Goal: Transaction & Acquisition: Purchase product/service

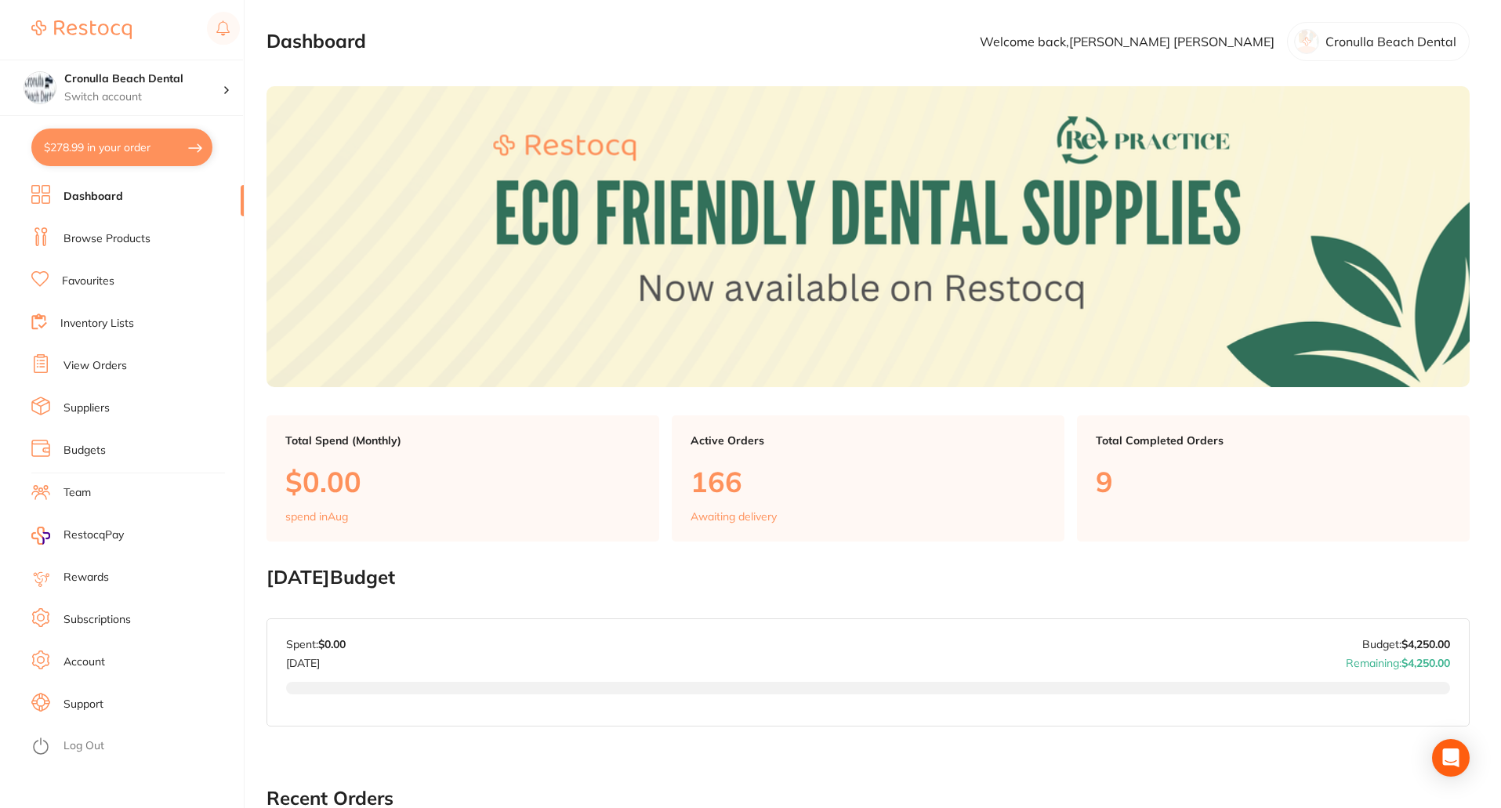
click at [82, 246] on link "Browse Products" at bounding box center [107, 239] width 87 height 16
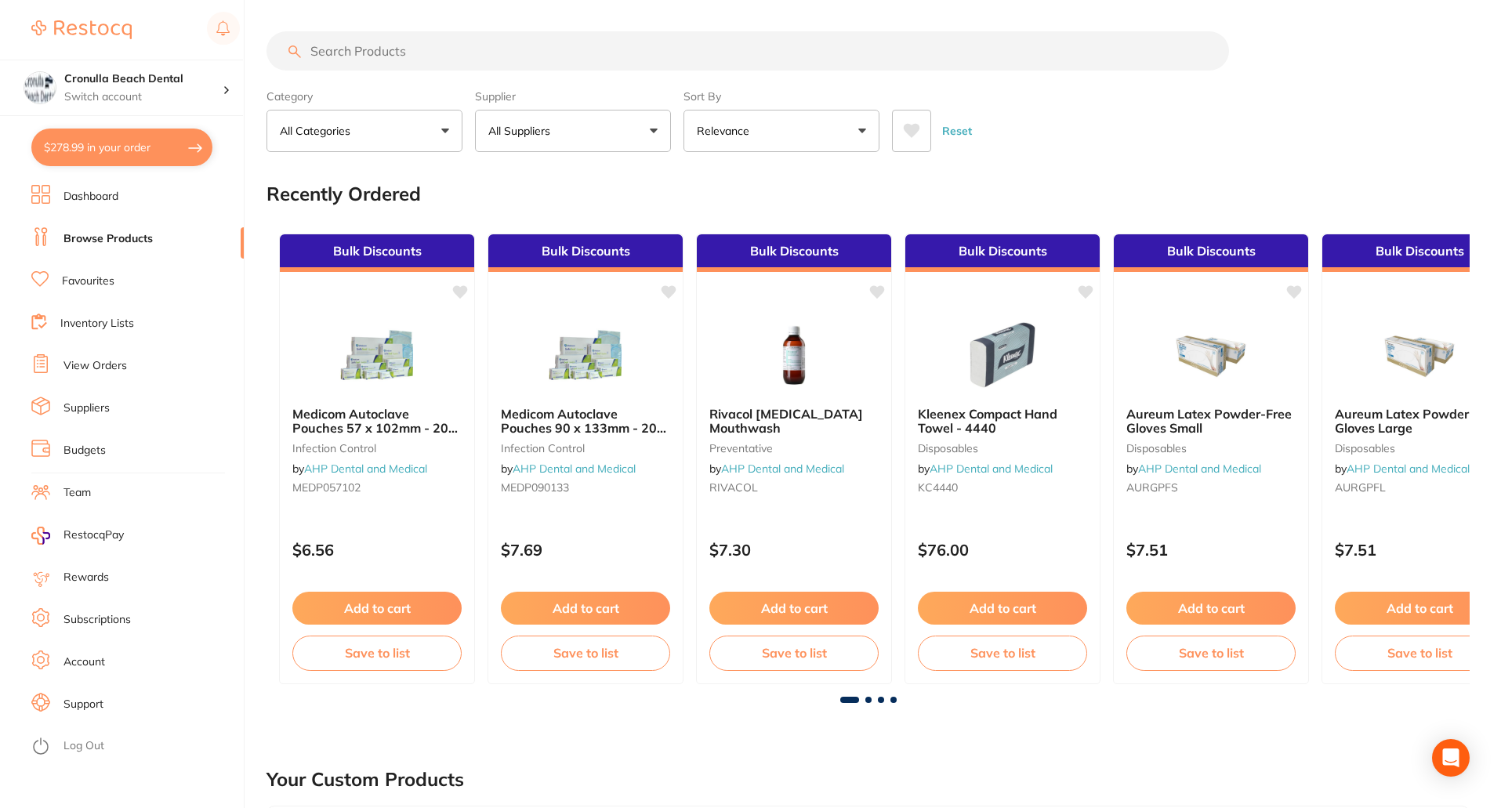
click at [354, 57] on input "search" at bounding box center [748, 50] width 963 height 39
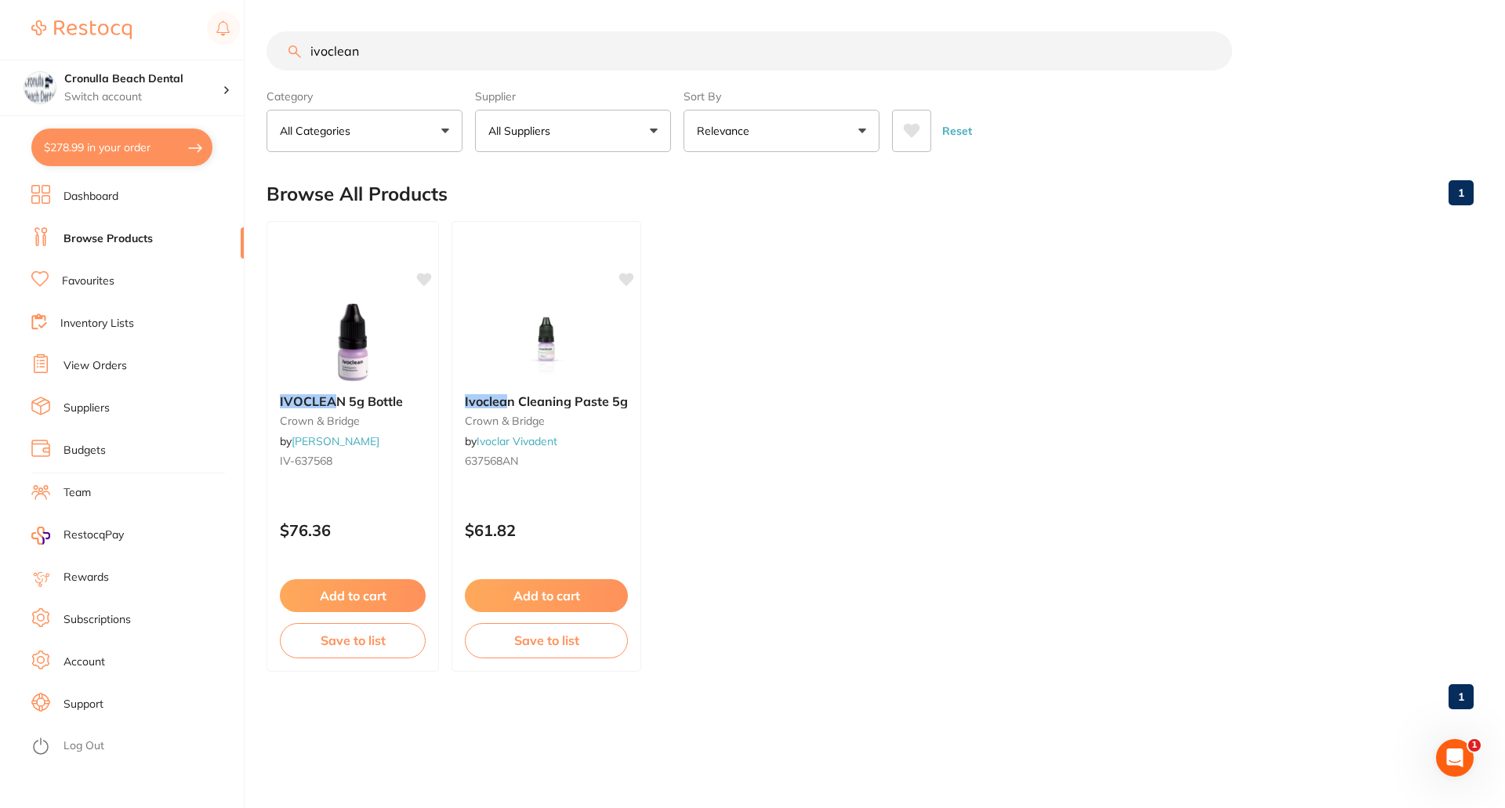
type input "ivoclean"
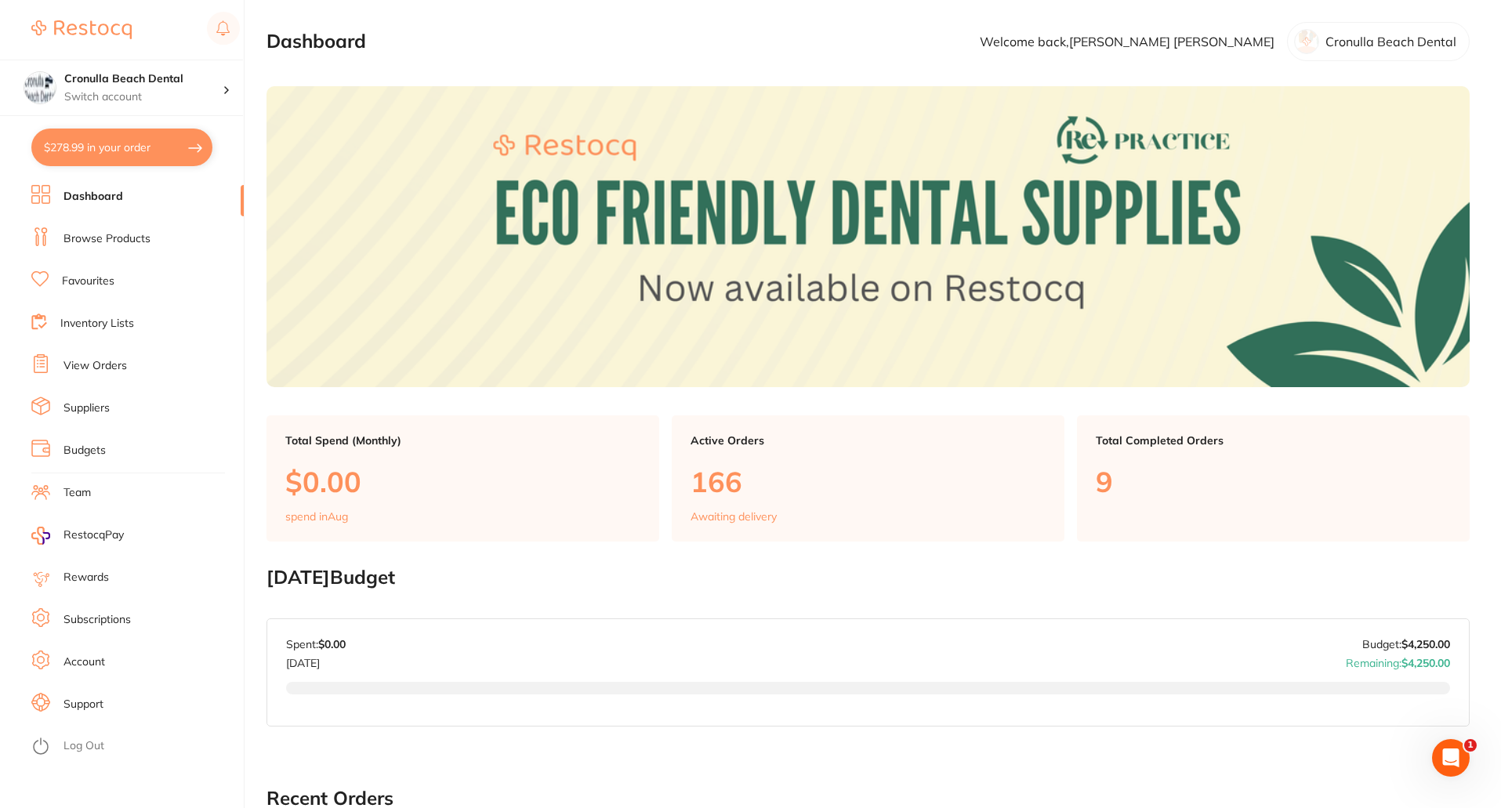
click at [111, 236] on link "Browse Products" at bounding box center [107, 239] width 87 height 16
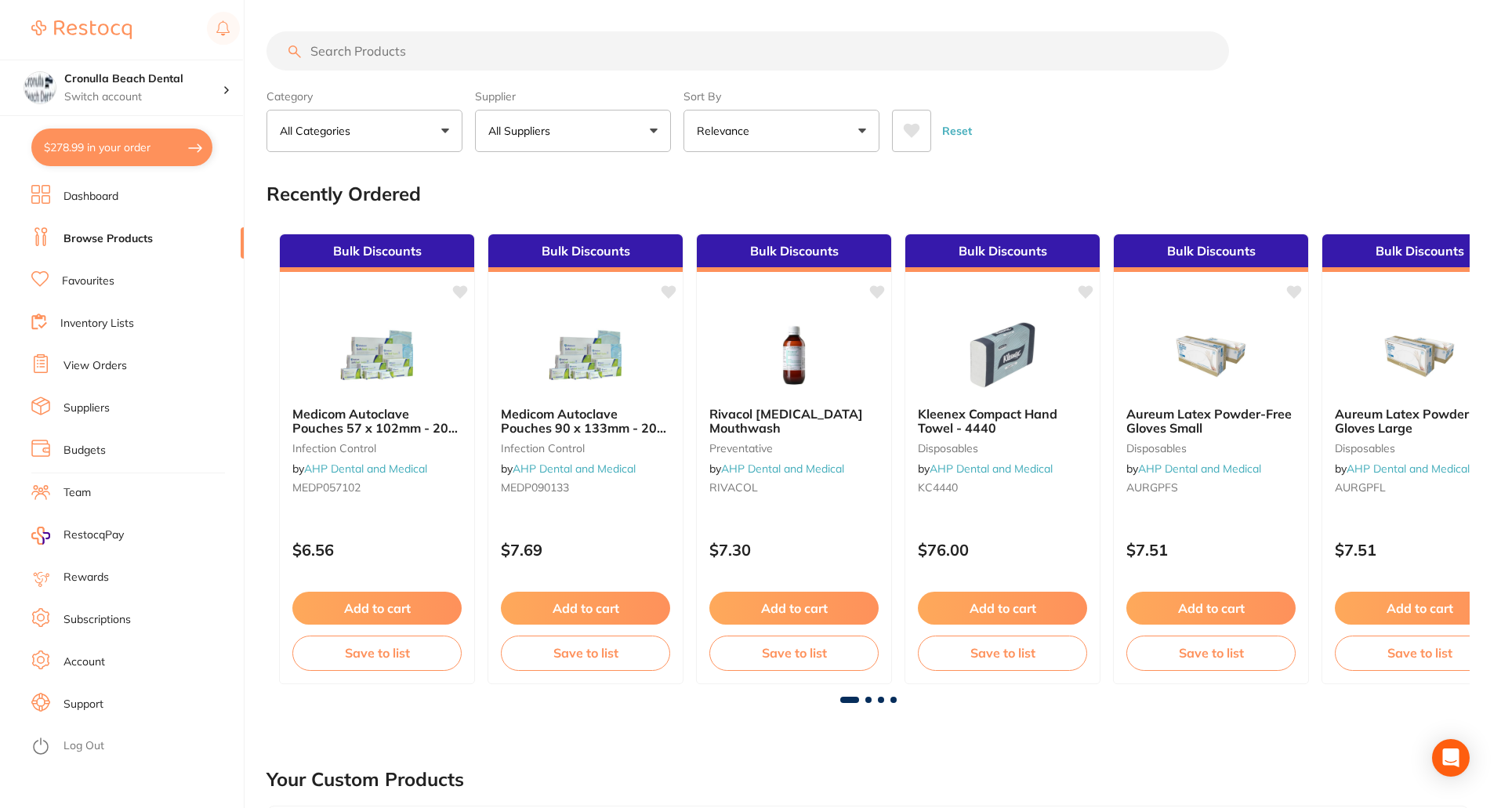
click at [370, 49] on input "search" at bounding box center [748, 50] width 963 height 39
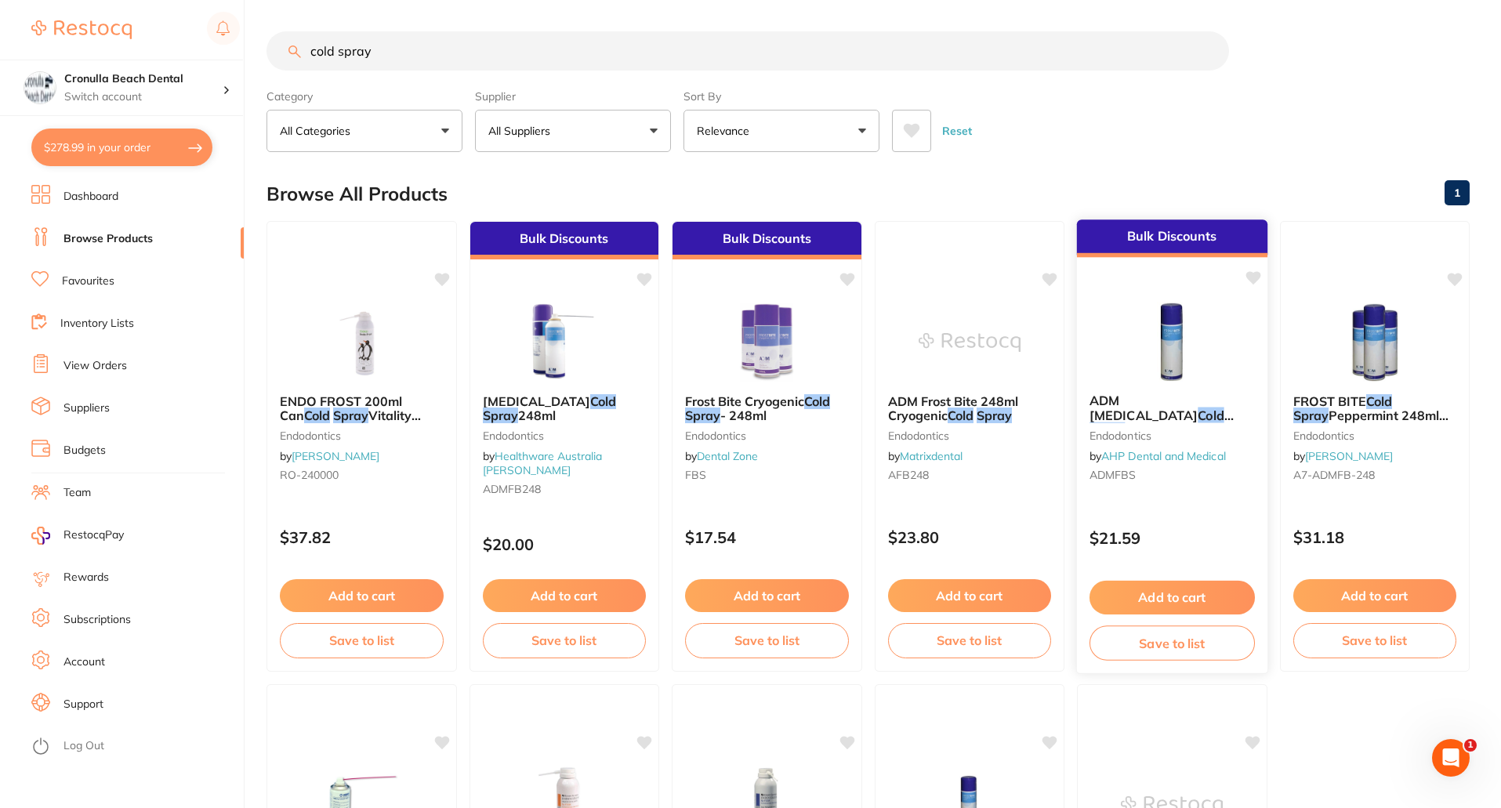
type input "cold spray"
click at [1155, 593] on button "Add to cart" at bounding box center [1172, 598] width 165 height 34
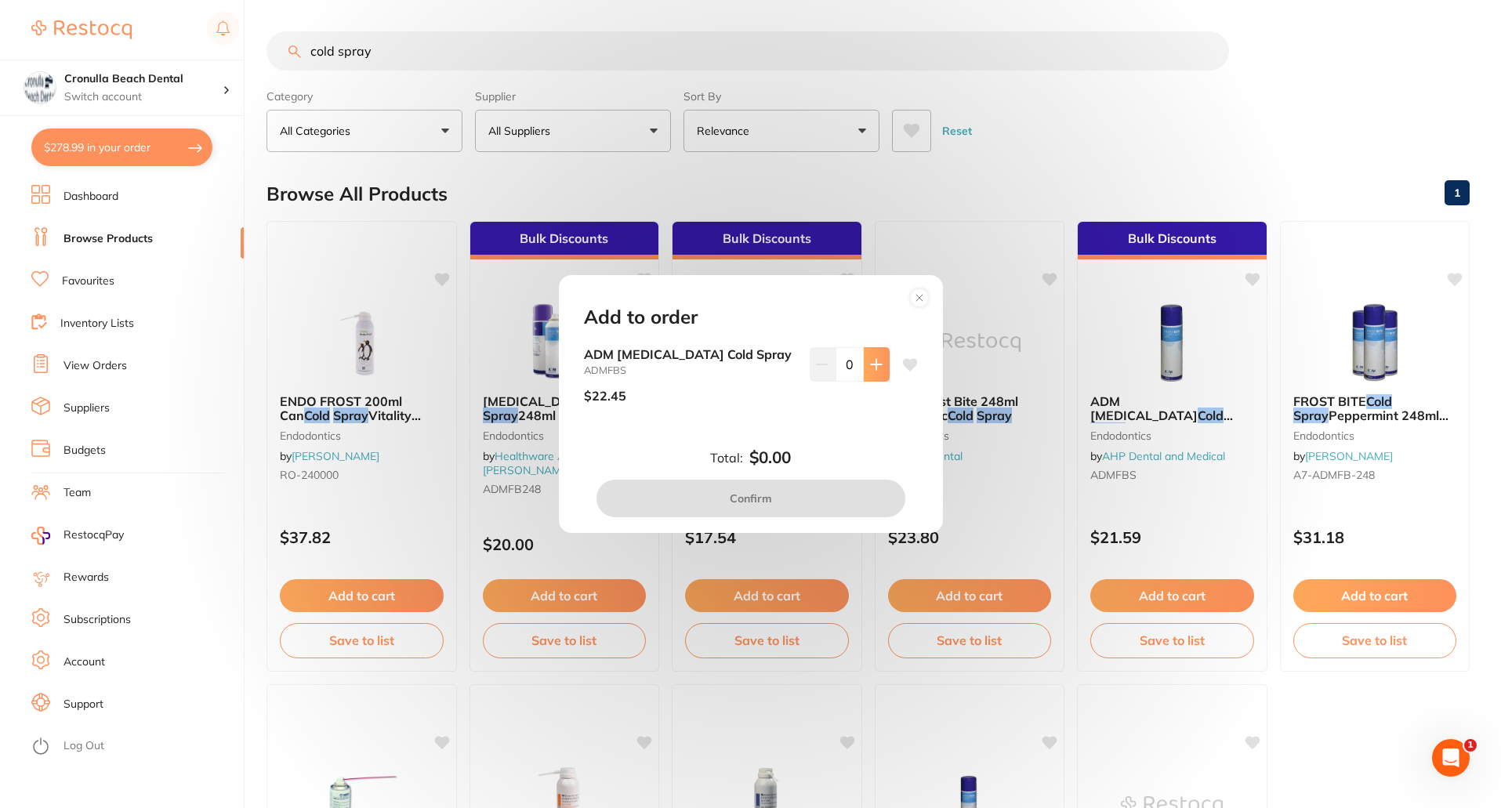
click at [865, 365] on button at bounding box center [877, 364] width 26 height 34
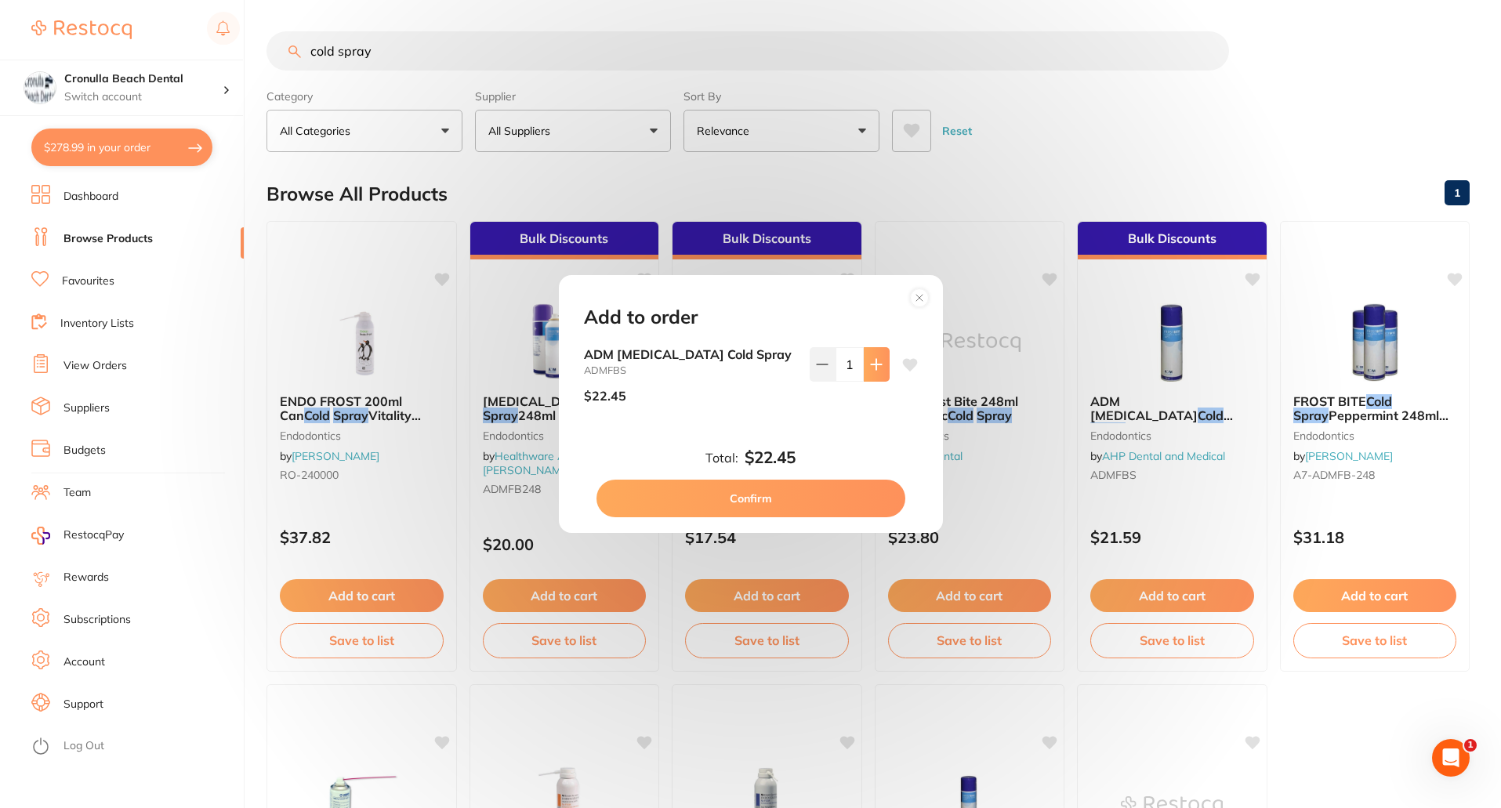
click at [870, 363] on icon at bounding box center [876, 364] width 13 height 13
type input "2"
click at [788, 499] on button "Confirm" at bounding box center [751, 499] width 309 height 38
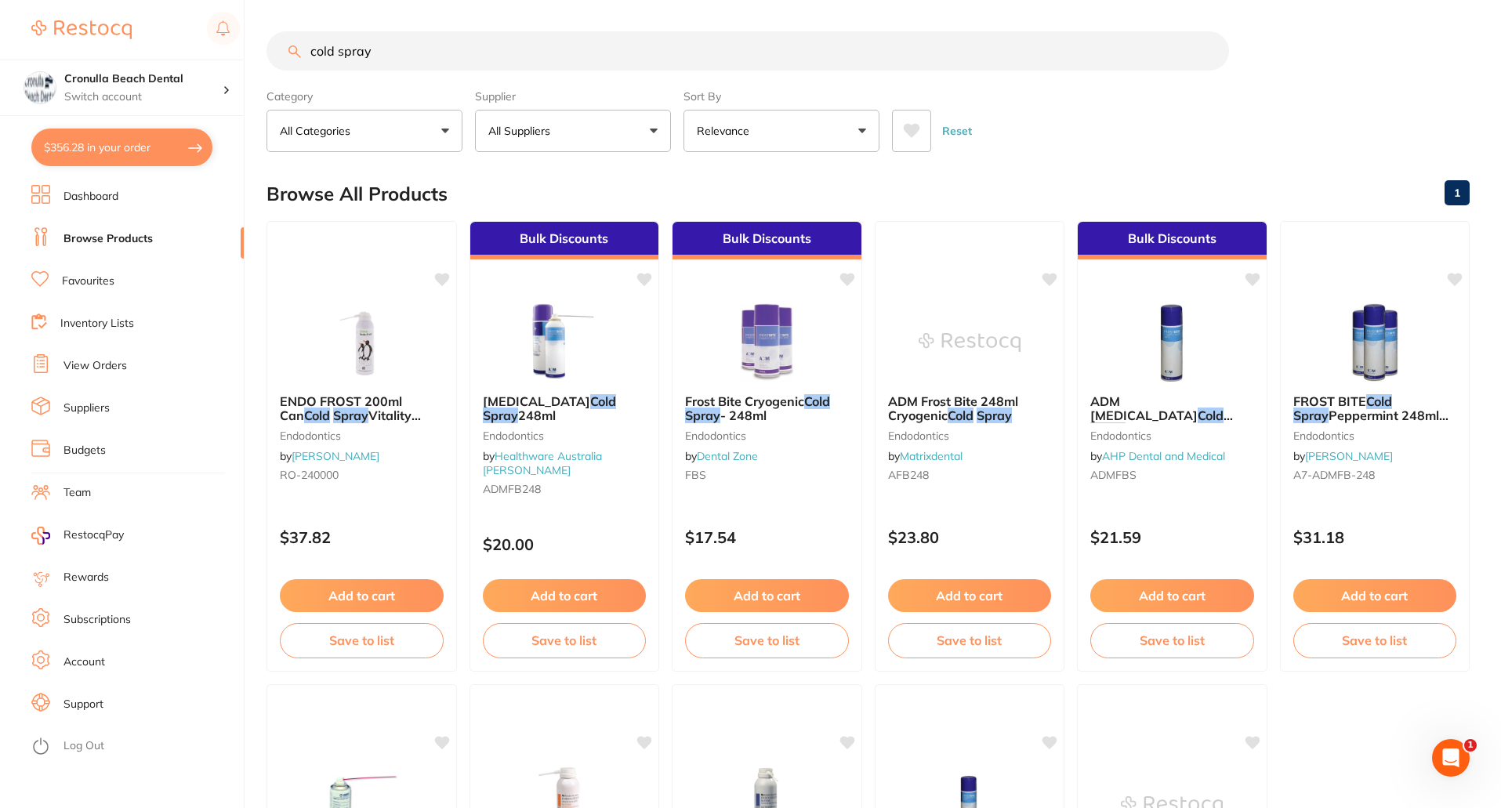
click at [161, 148] on button "$356.28 in your order" at bounding box center [121, 148] width 181 height 38
checkbox input "true"
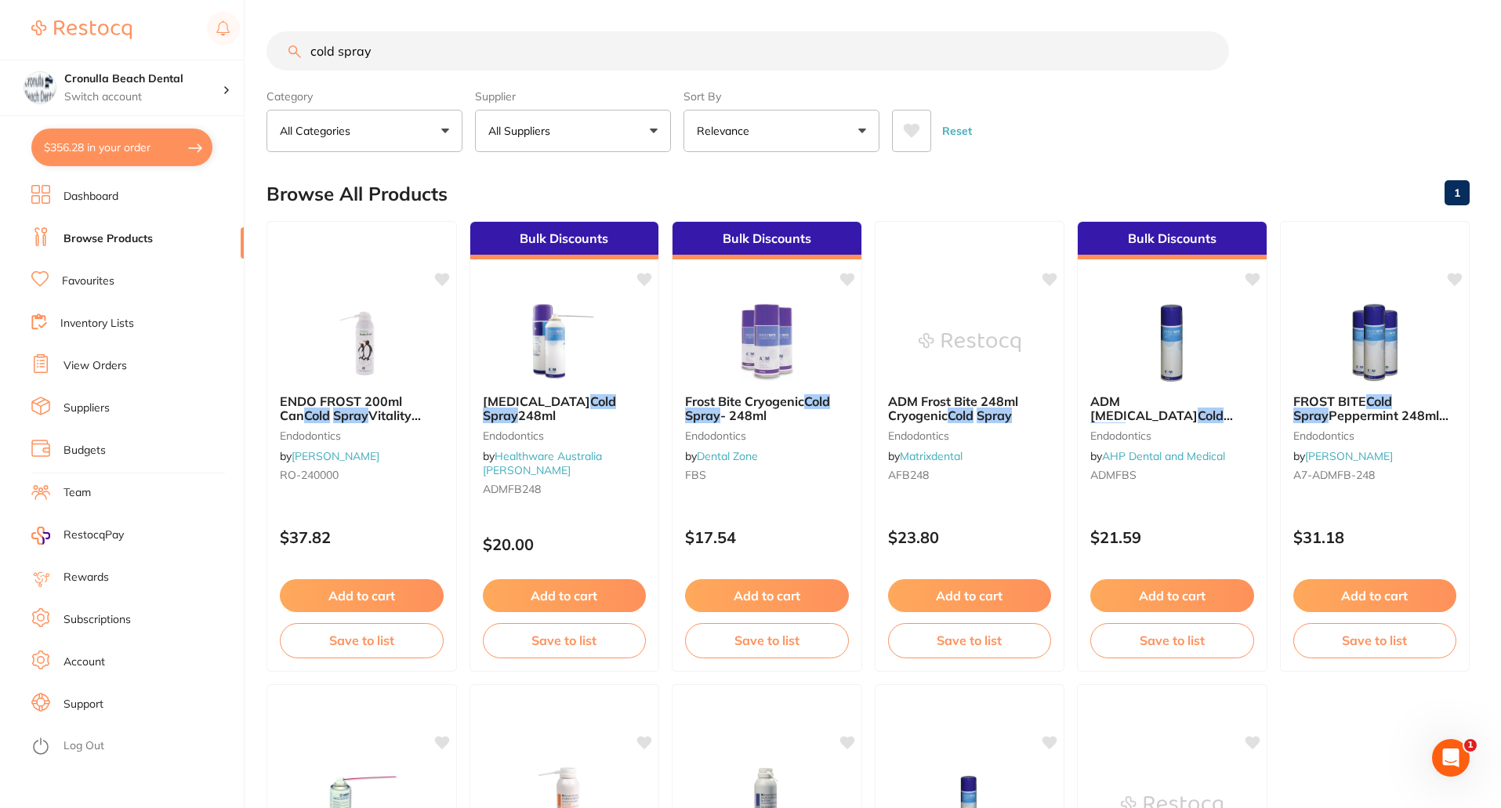
checkbox input "true"
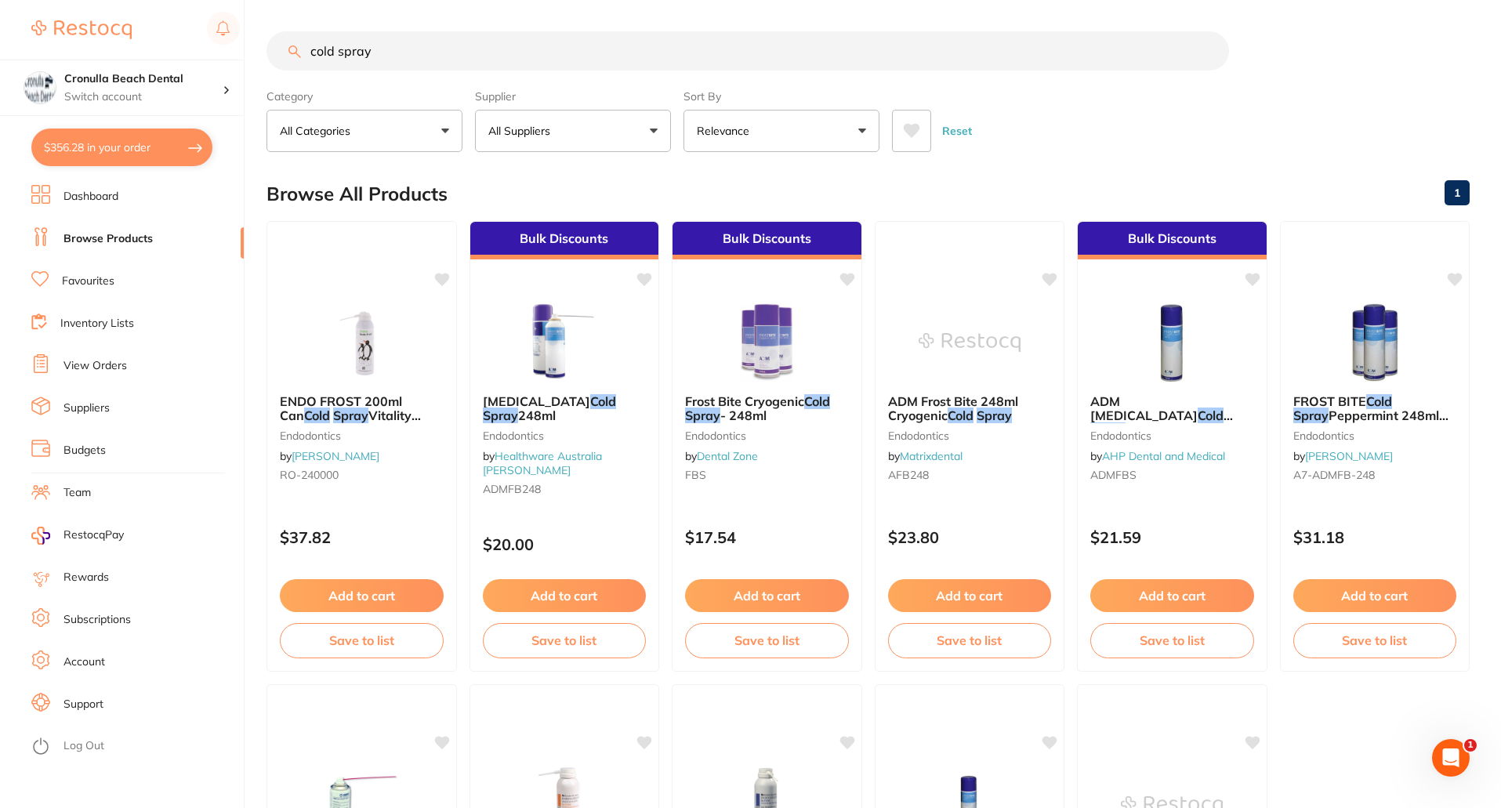
checkbox input "true"
